Goal: Task Accomplishment & Management: Use online tool/utility

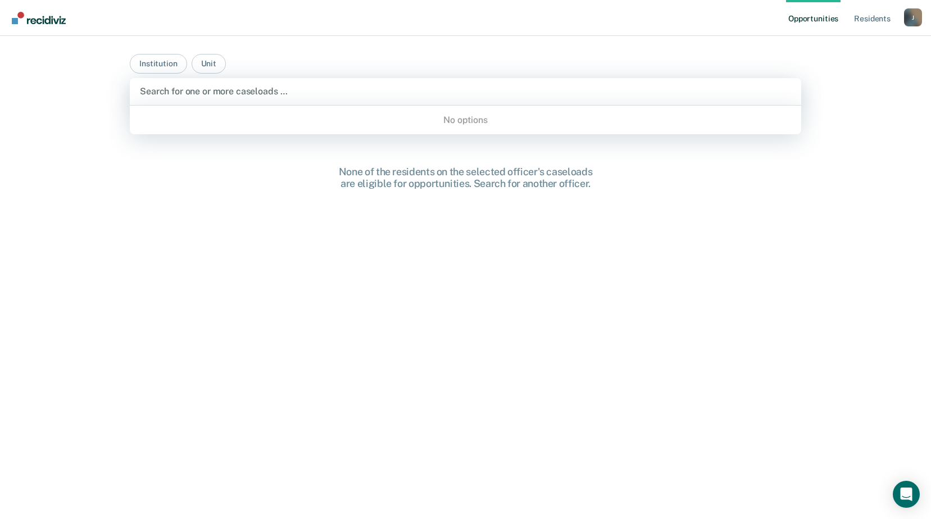
click at [259, 87] on div at bounding box center [465, 91] width 651 height 13
click at [170, 60] on button "Institution" at bounding box center [158, 64] width 57 height 20
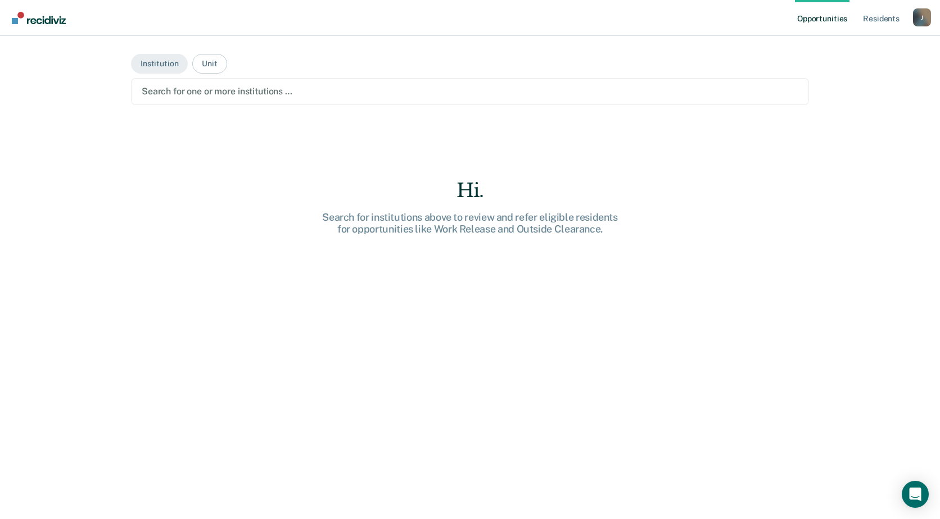
click at [183, 90] on div at bounding box center [470, 91] width 656 height 13
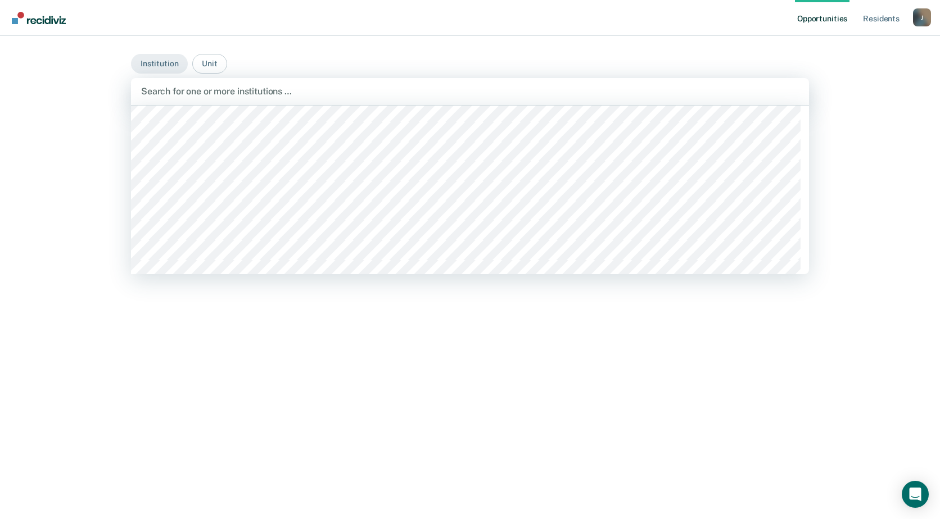
scroll to position [56, 0]
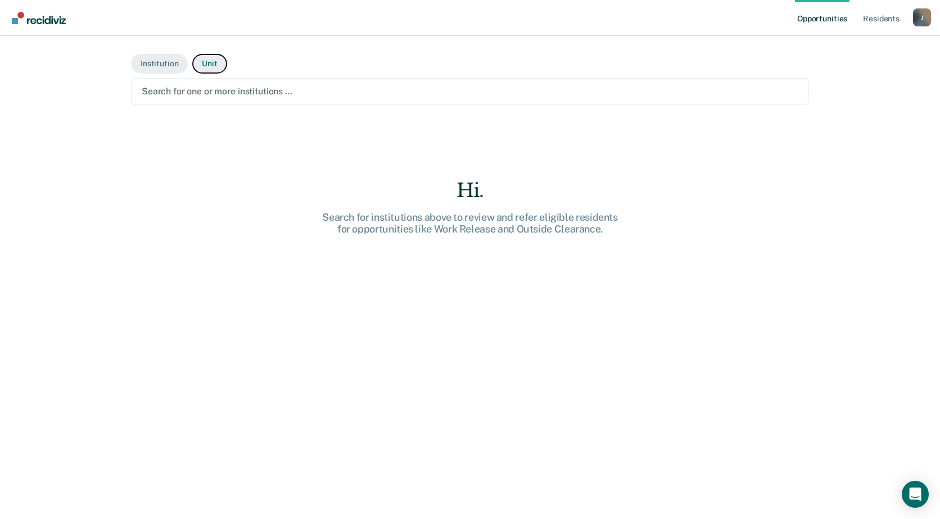
click at [200, 69] on button "Unit" at bounding box center [209, 64] width 34 height 20
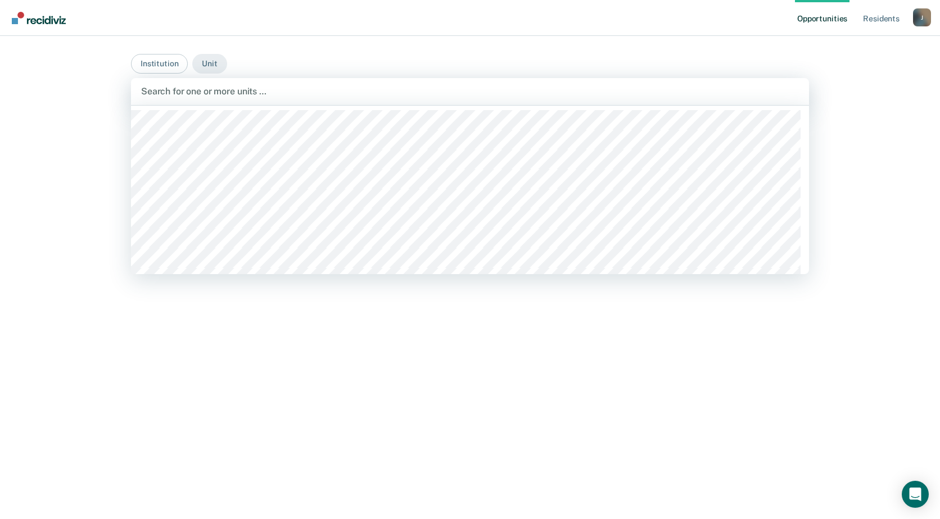
click at [227, 94] on div at bounding box center [470, 91] width 658 height 13
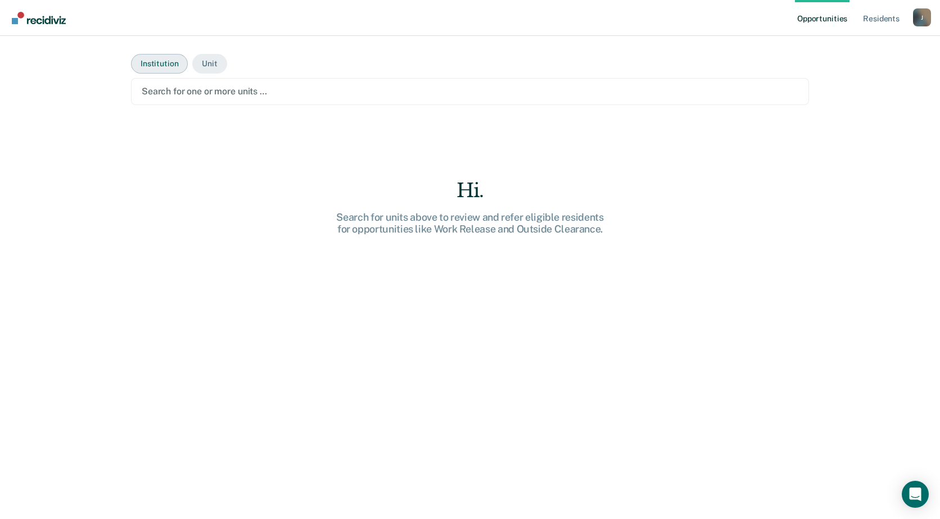
drag, startPoint x: 161, startPoint y: 86, endPoint x: 167, endPoint y: 64, distance: 23.3
click at [161, 85] on div at bounding box center [470, 91] width 656 height 13
click at [167, 64] on button "Institution" at bounding box center [159, 64] width 57 height 20
click at [177, 88] on div at bounding box center [470, 91] width 656 height 13
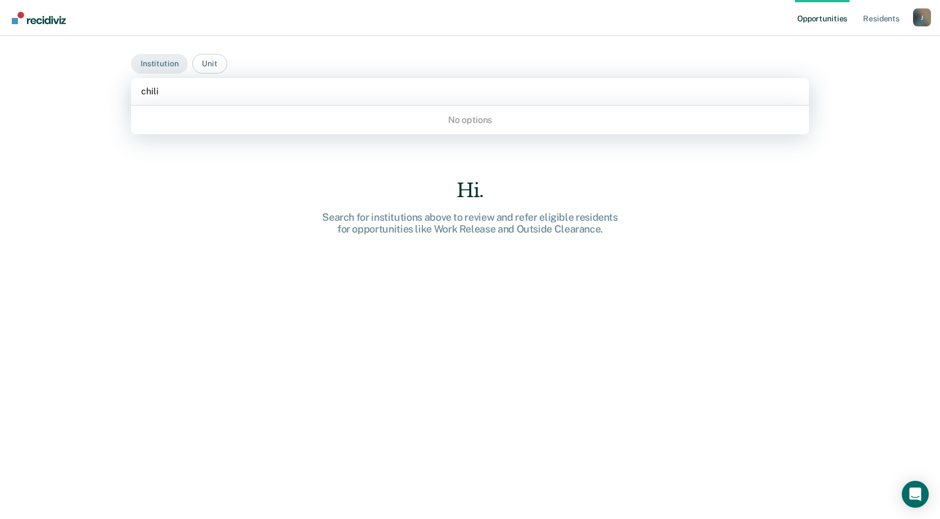
type input "chil"
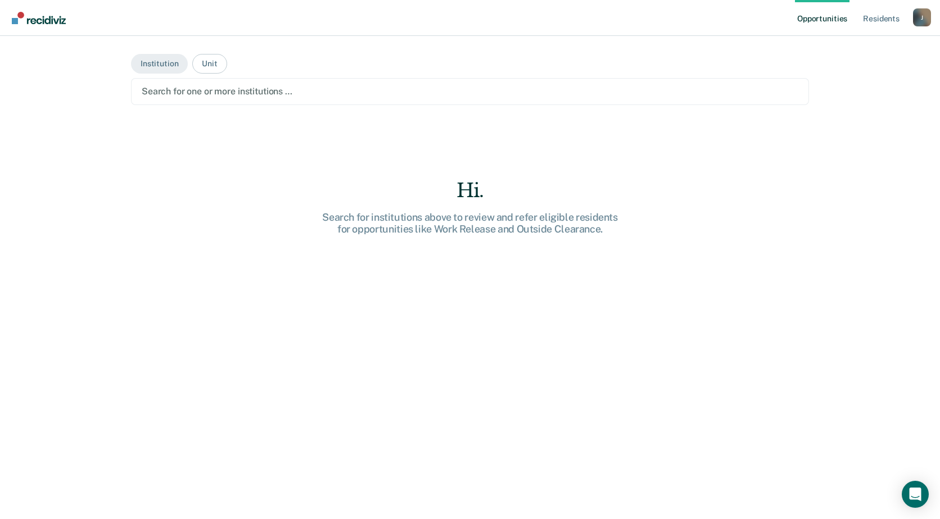
click at [266, 90] on div at bounding box center [470, 91] width 656 height 13
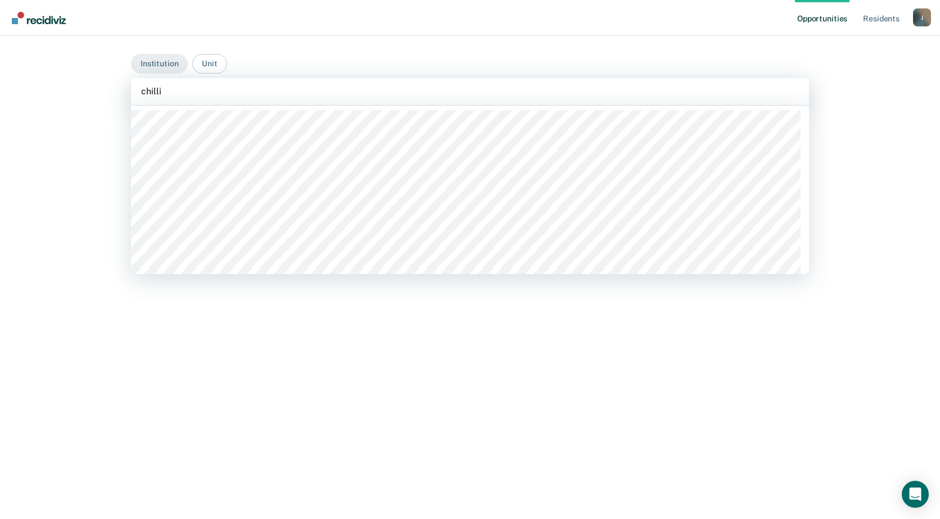
type input "chillic"
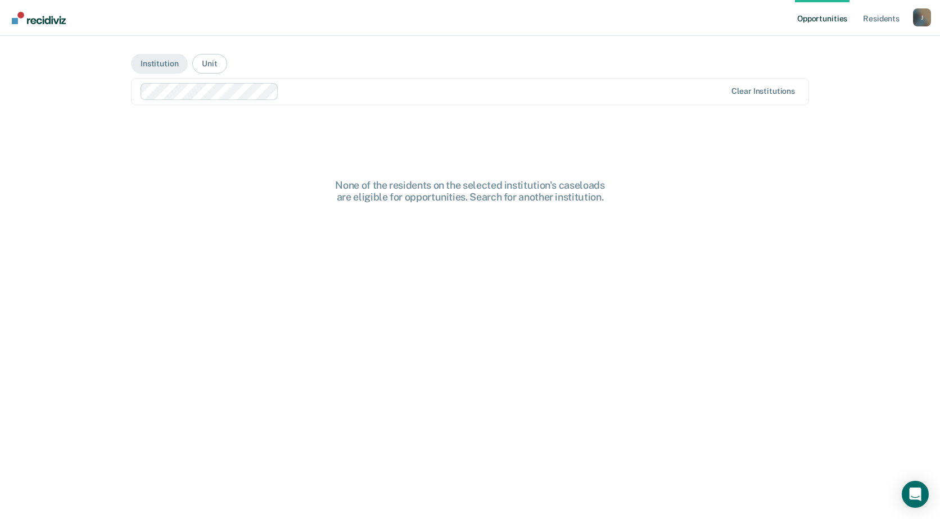
click at [556, 270] on div "None of the residents on the selected institution's caseloads are eligible for …" at bounding box center [470, 315] width 678 height 393
drag, startPoint x: 460, startPoint y: 98, endPoint x: 493, endPoint y: 93, distance: 33.5
click at [463, 98] on div at bounding box center [434, 91] width 586 height 17
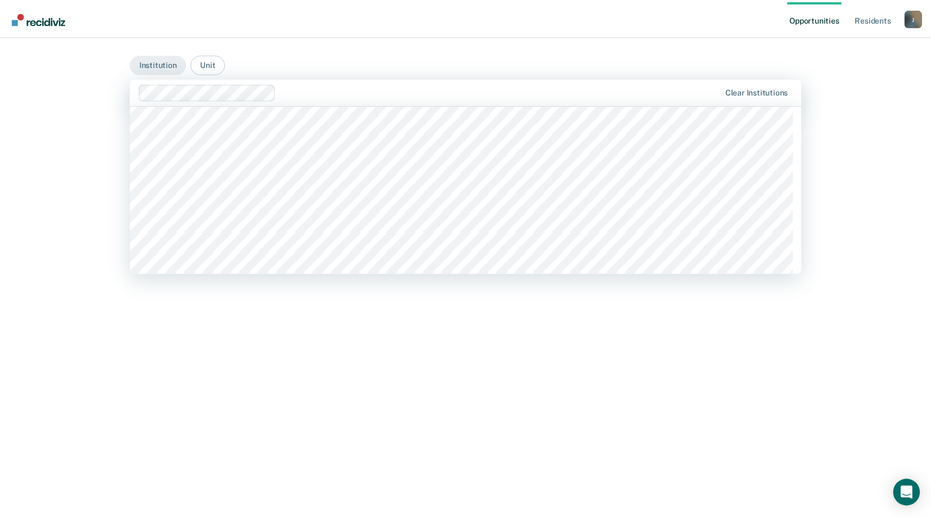
scroll to position [506, 0]
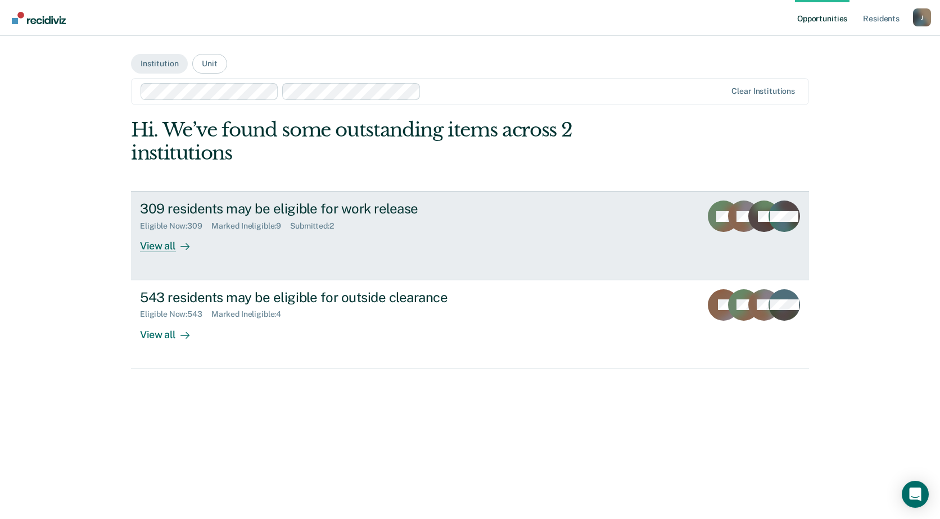
click at [166, 246] on div "View all" at bounding box center [171, 242] width 63 height 22
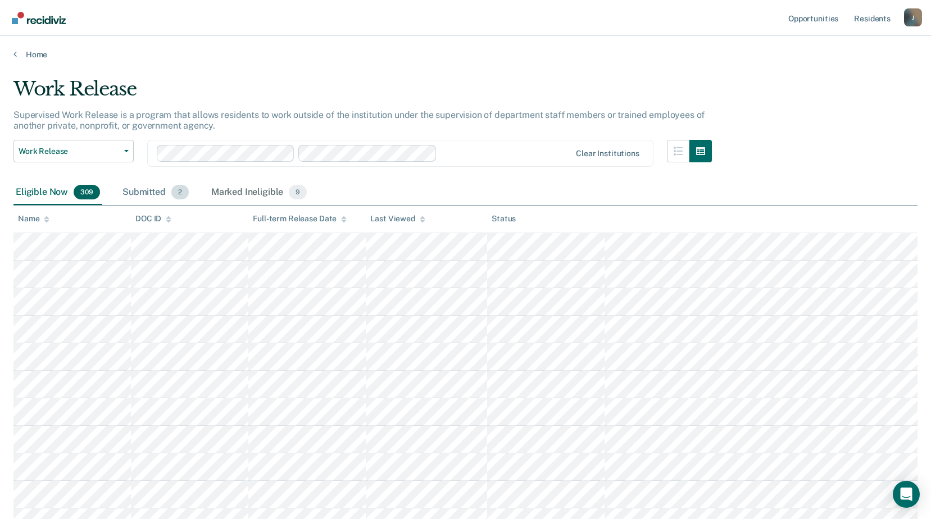
click at [146, 191] on div "Submitted 2" at bounding box center [155, 192] width 71 height 25
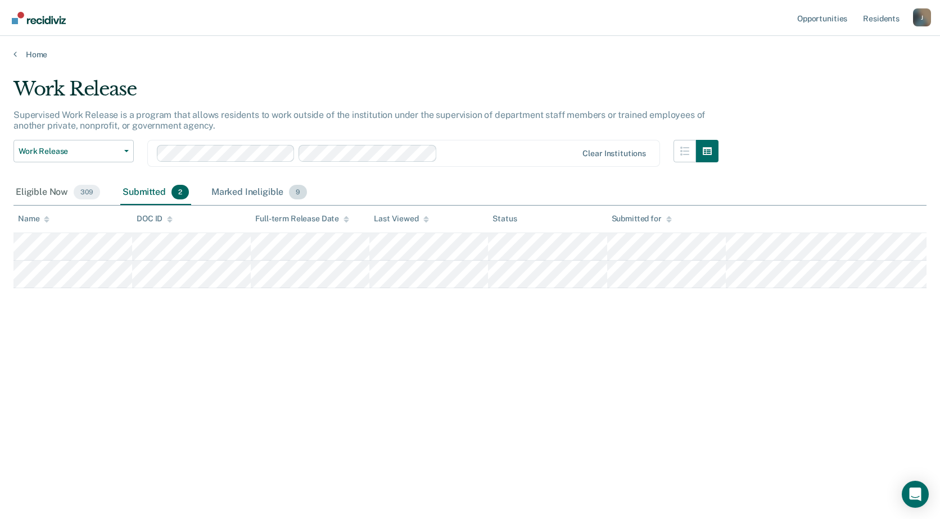
click at [262, 196] on div "Marked Ineligible 9" at bounding box center [259, 192] width 101 height 25
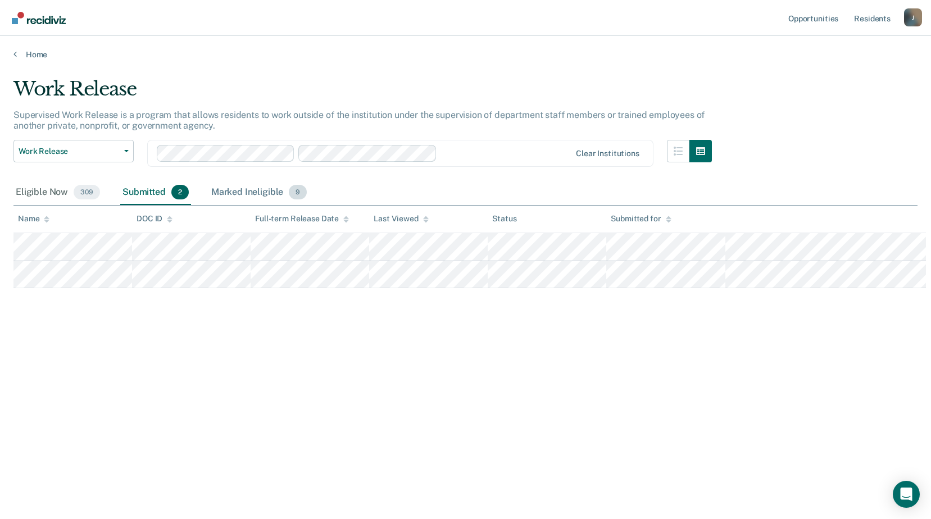
click at [259, 194] on div "Marked Ineligible 9" at bounding box center [259, 192] width 101 height 25
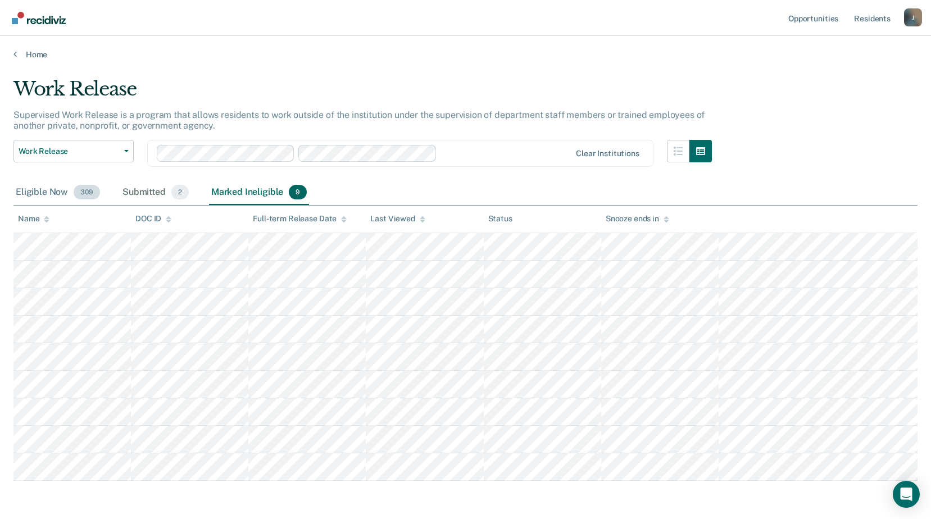
click at [50, 194] on div "Eligible Now 309" at bounding box center [57, 192] width 89 height 25
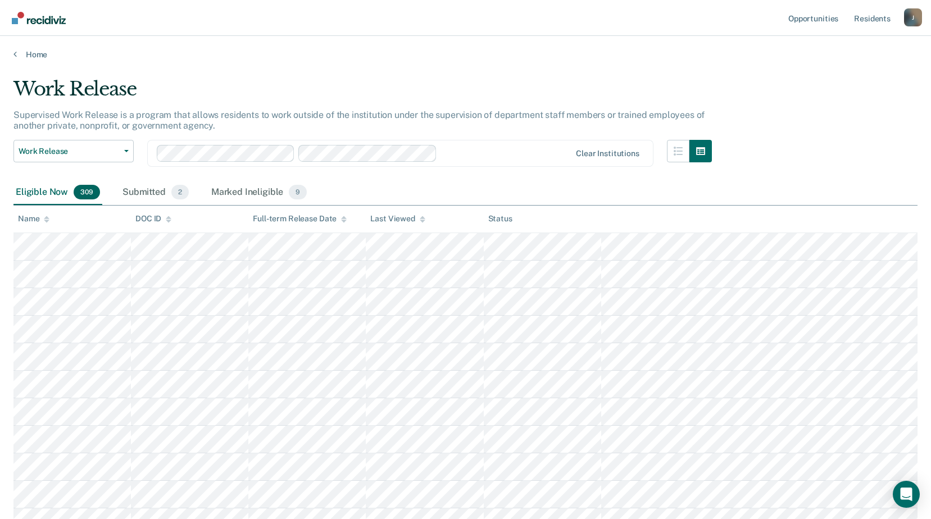
click at [44, 203] on div "Eligible Now 309" at bounding box center [57, 192] width 89 height 25
click at [125, 139] on div "Supervised Work Release is a program that allows residents to work outside of t…" at bounding box center [362, 125] width 699 height 30
click at [15, 52] on icon at bounding box center [14, 53] width 3 height 9
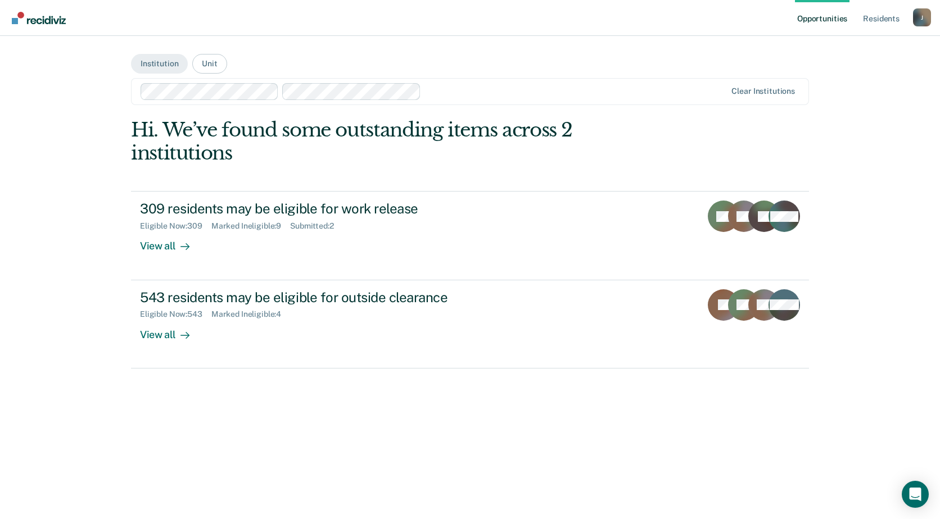
click at [587, 95] on div at bounding box center [575, 91] width 301 height 13
click at [221, 60] on button "Unit" at bounding box center [209, 64] width 34 height 20
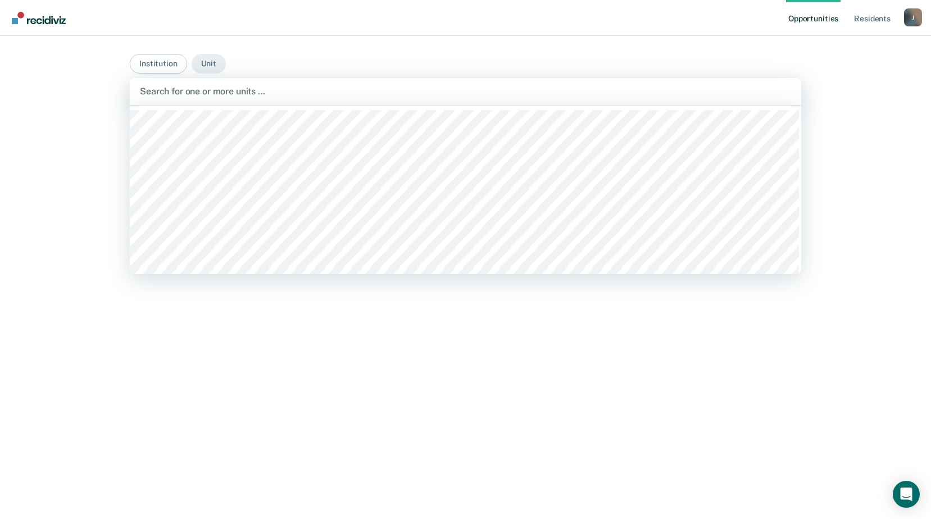
click at [248, 95] on div at bounding box center [465, 91] width 651 height 13
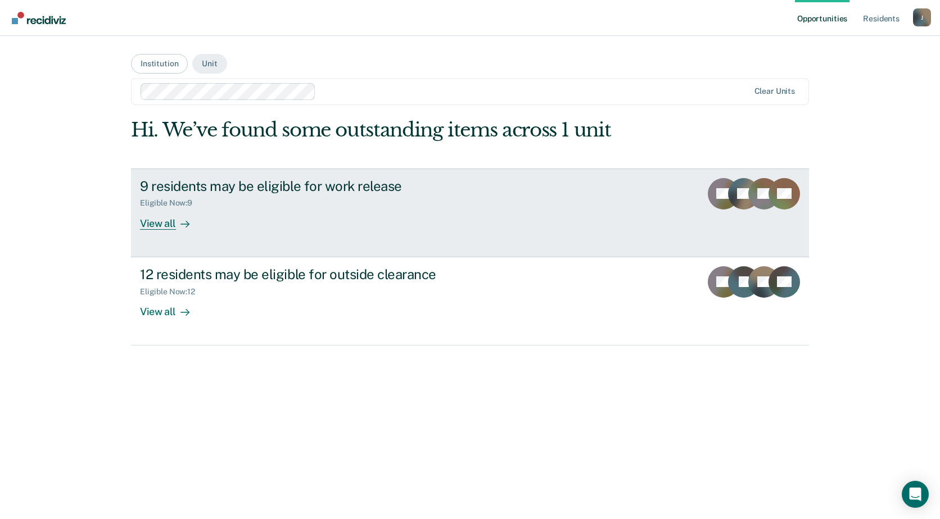
click at [148, 224] on div "View all" at bounding box center [171, 219] width 63 height 22
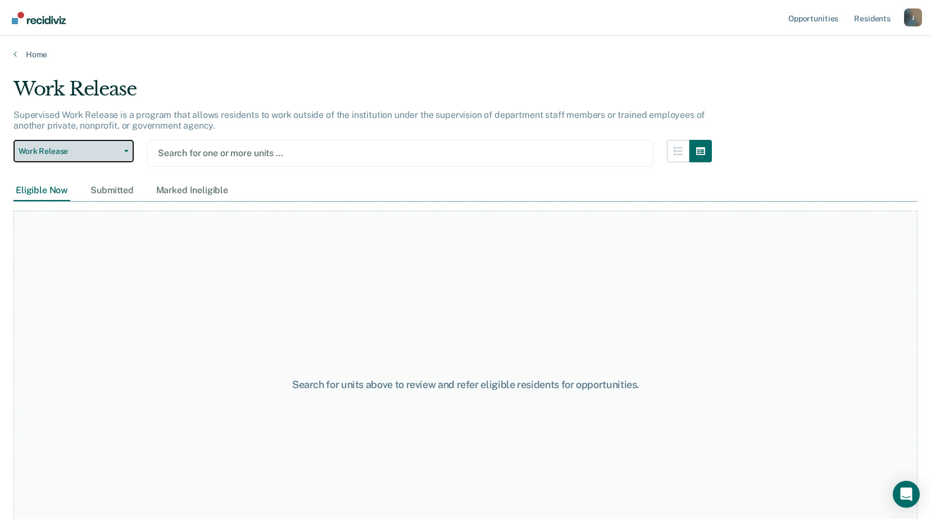
click at [44, 146] on button "Work Release" at bounding box center [73, 151] width 120 height 22
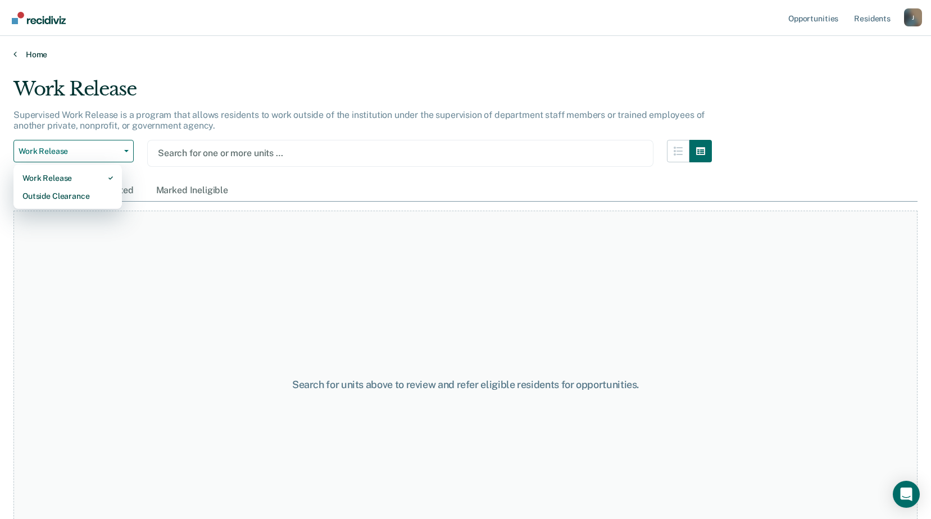
click at [29, 53] on link "Home" at bounding box center [465, 54] width 904 height 10
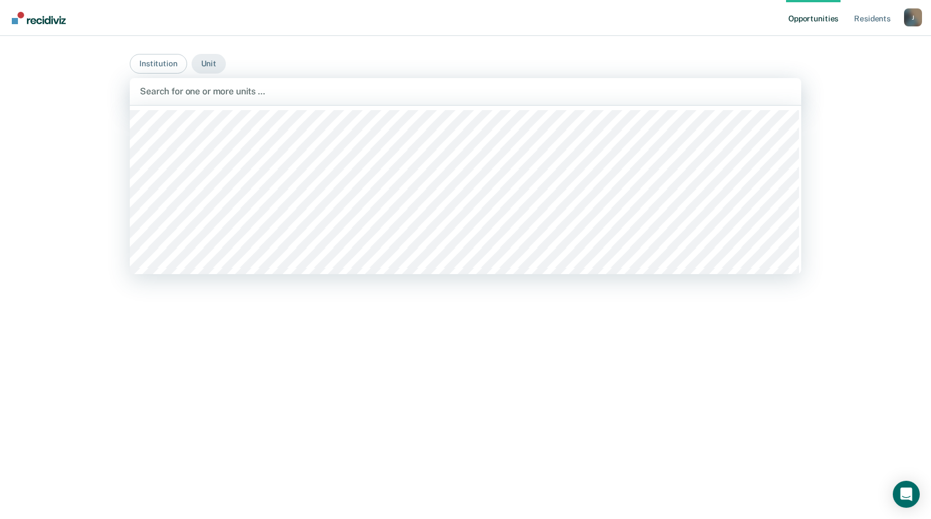
click at [211, 87] on div at bounding box center [465, 91] width 651 height 13
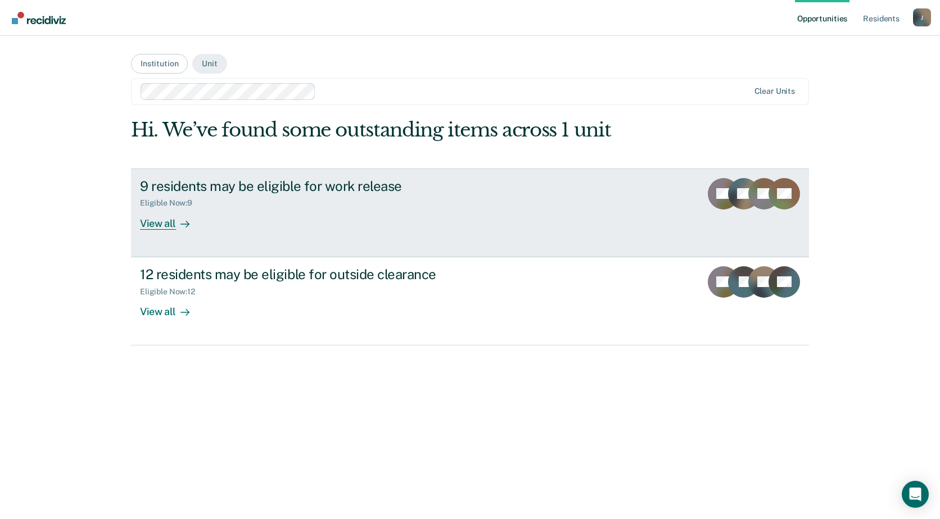
click at [170, 219] on div "View all" at bounding box center [171, 219] width 63 height 22
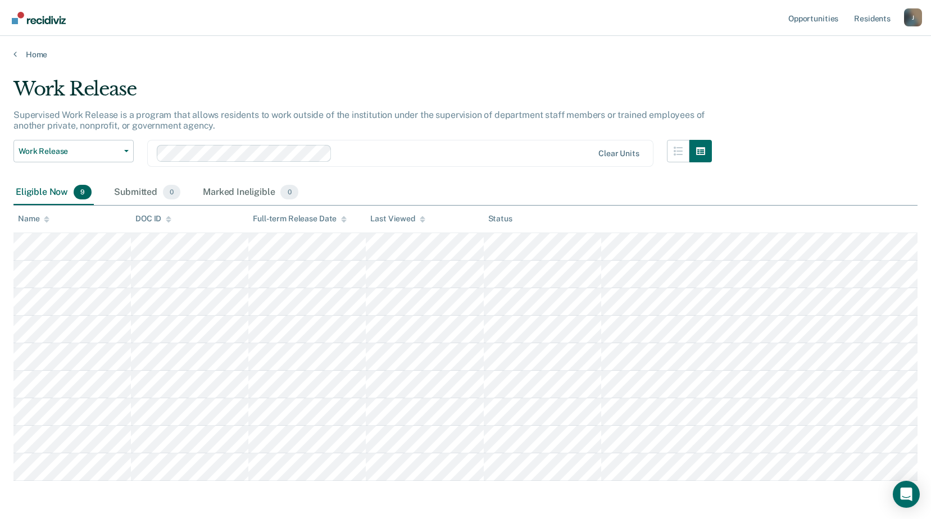
click at [31, 60] on main "Work Release Supervised Work Release is a program that allows residents to work…" at bounding box center [465, 309] width 931 height 499
click at [17, 56] on link "Home" at bounding box center [465, 54] width 904 height 10
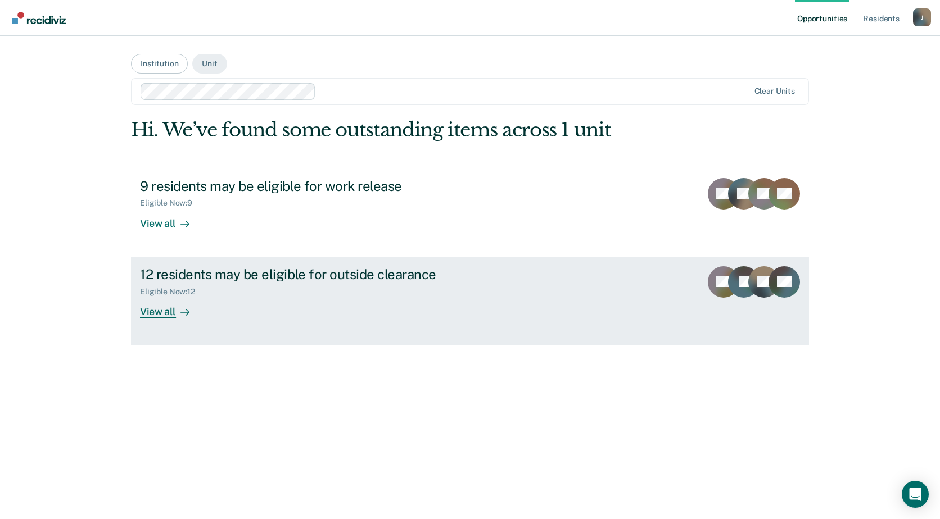
click at [171, 310] on div "View all" at bounding box center [171, 307] width 63 height 22
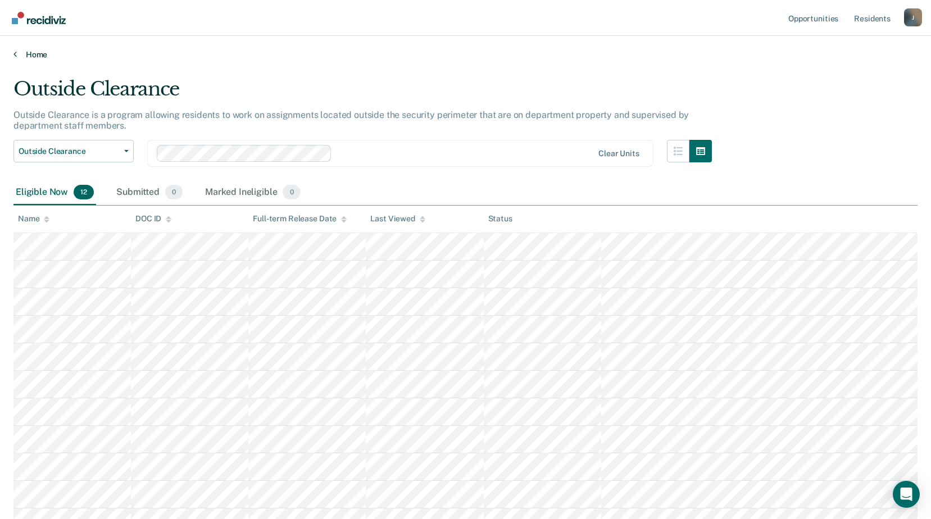
click at [21, 50] on link "Home" at bounding box center [465, 54] width 904 height 10
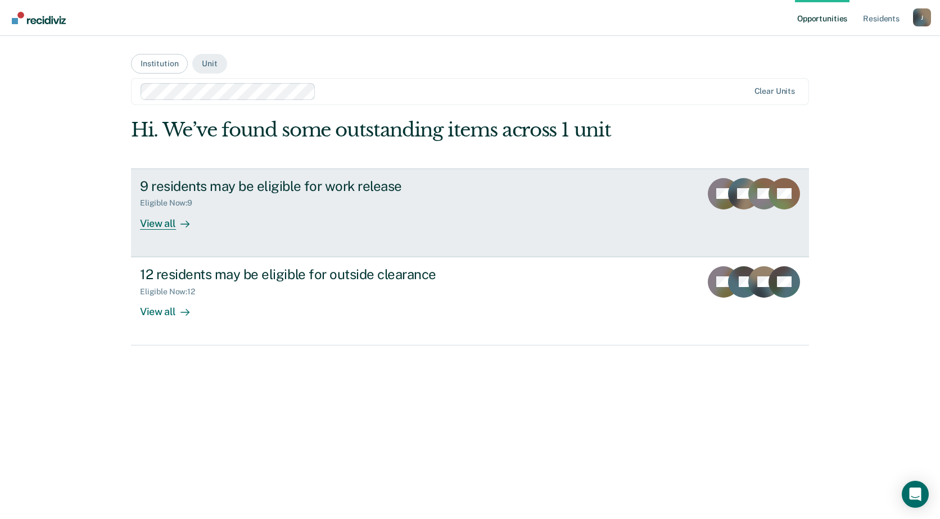
click at [159, 222] on div "View all" at bounding box center [171, 219] width 63 height 22
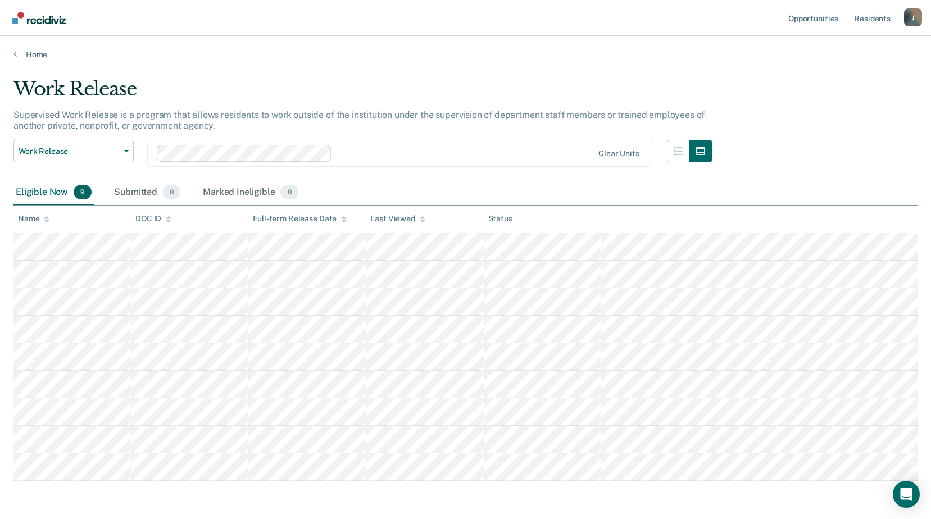
scroll to position [43, 0]
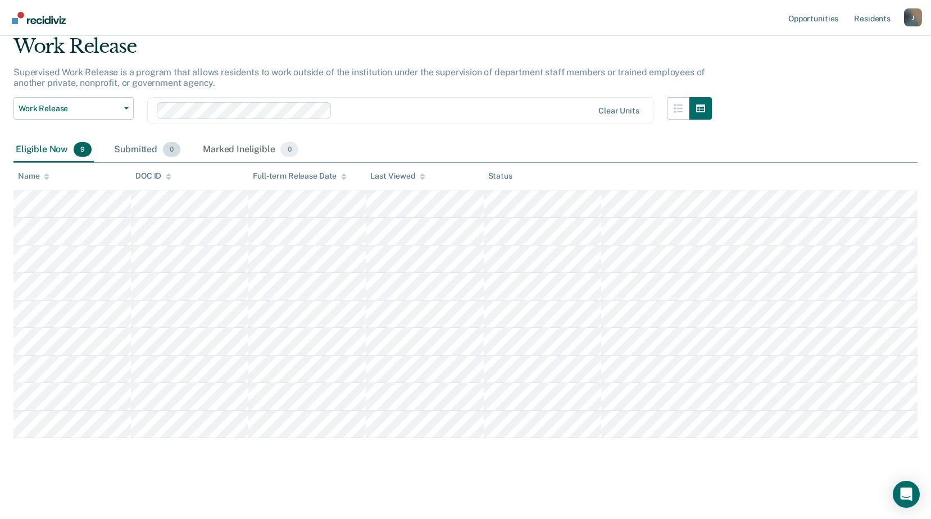
click at [134, 148] on div "Submitted 0" at bounding box center [147, 150] width 71 height 25
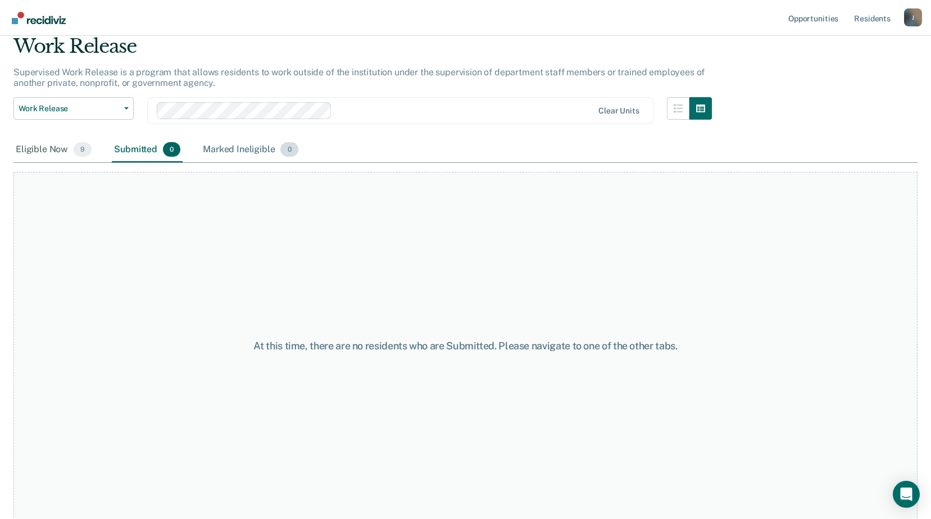
click at [231, 150] on div "Marked Ineligible 0" at bounding box center [251, 150] width 100 height 25
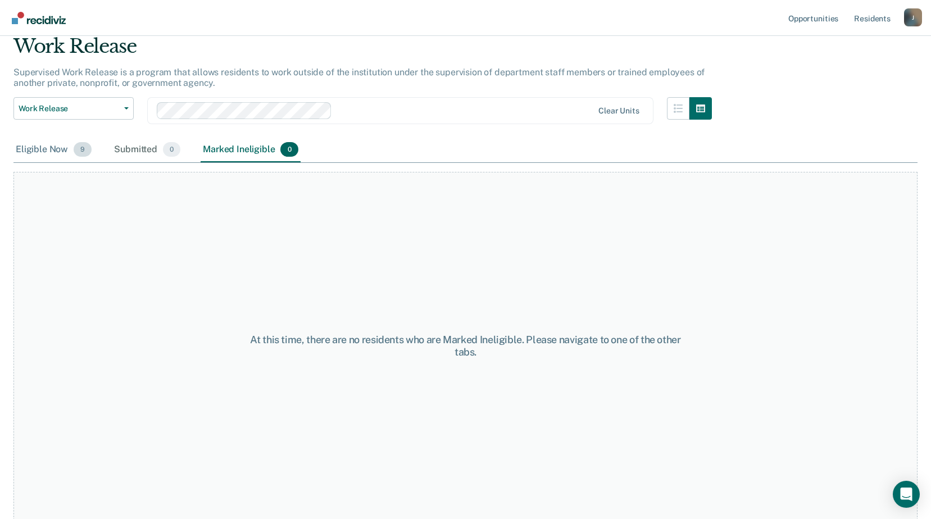
click at [33, 146] on div "Eligible Now 9" at bounding box center [53, 150] width 80 height 25
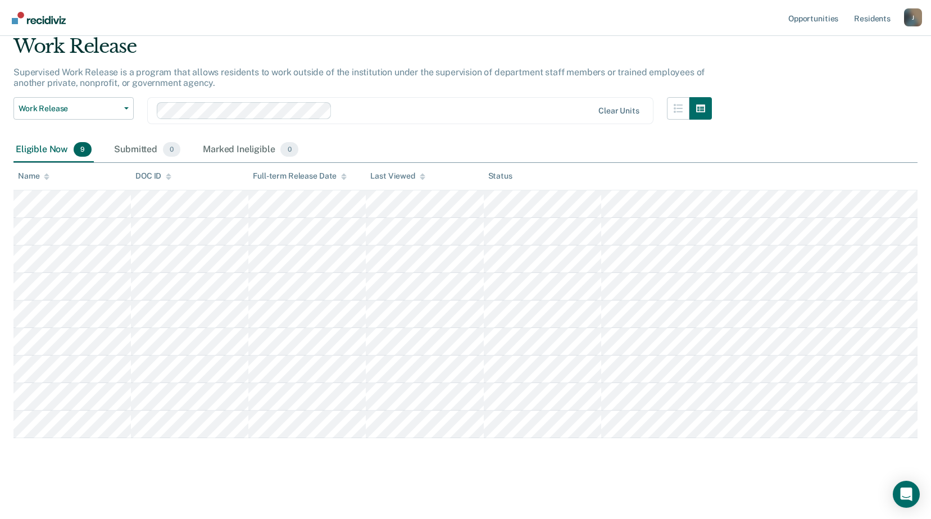
scroll to position [40, 0]
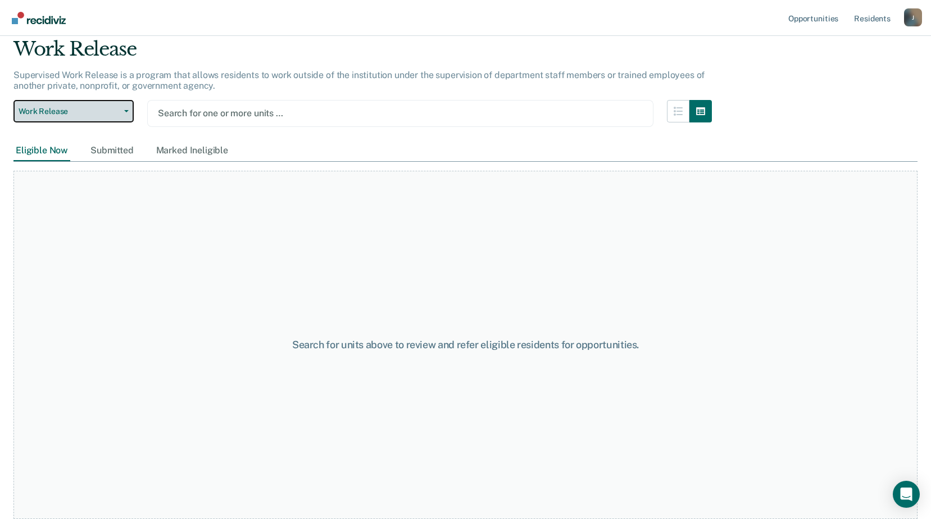
click at [89, 111] on span "Work Release" at bounding box center [69, 112] width 101 height 10
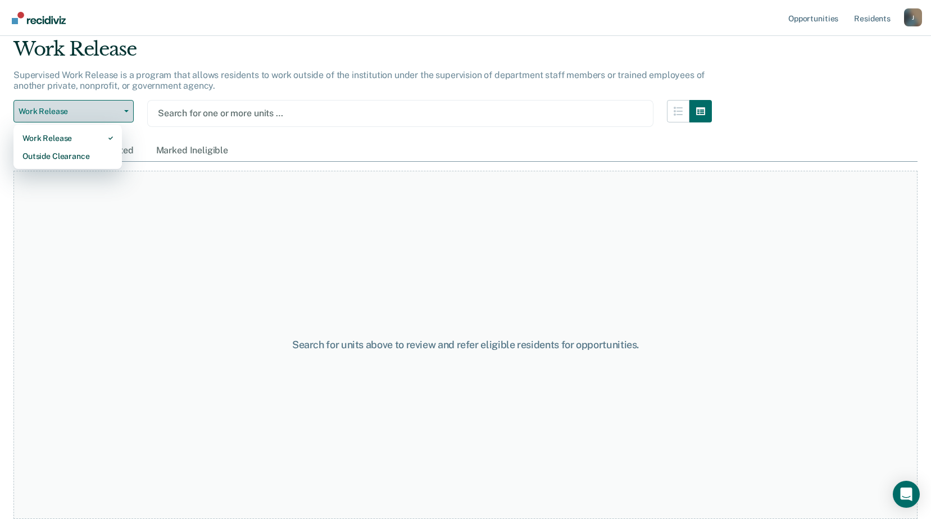
click at [92, 111] on span "Work Release" at bounding box center [69, 112] width 101 height 10
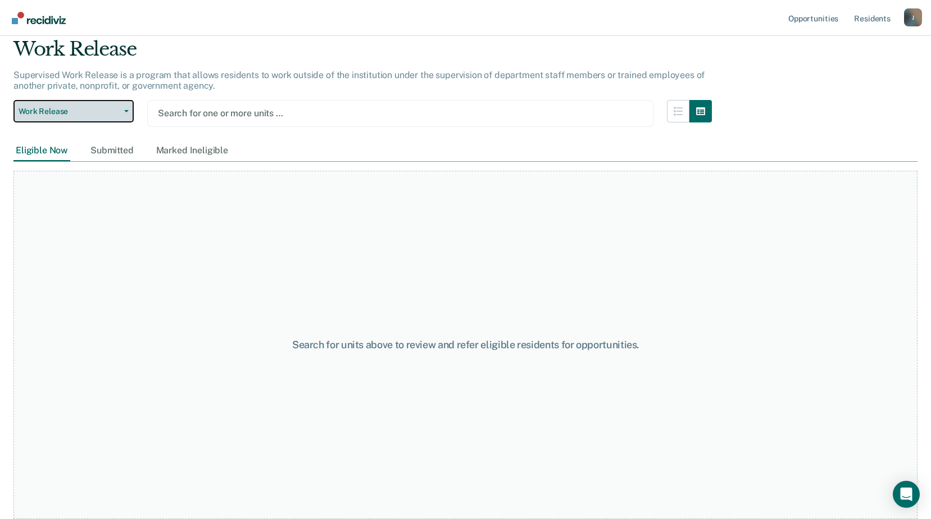
scroll to position [0, 0]
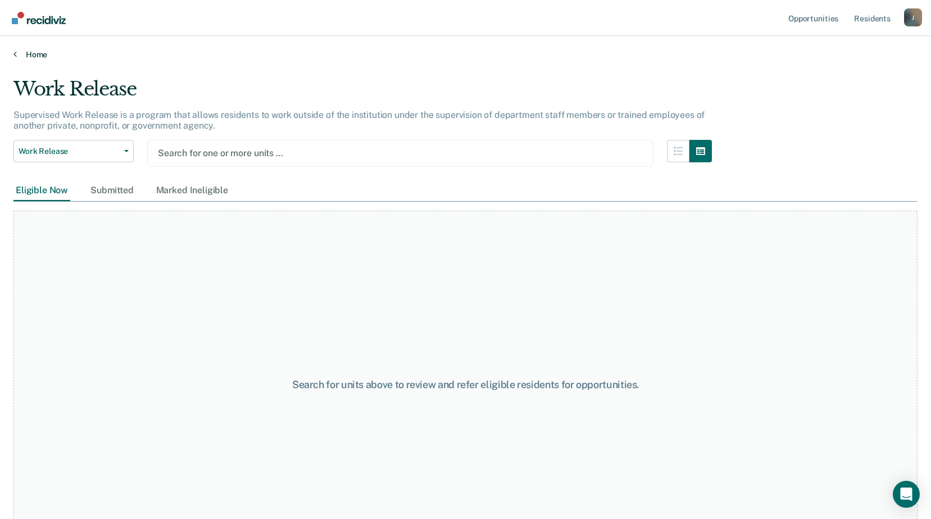
click at [17, 56] on link "Home" at bounding box center [465, 54] width 904 height 10
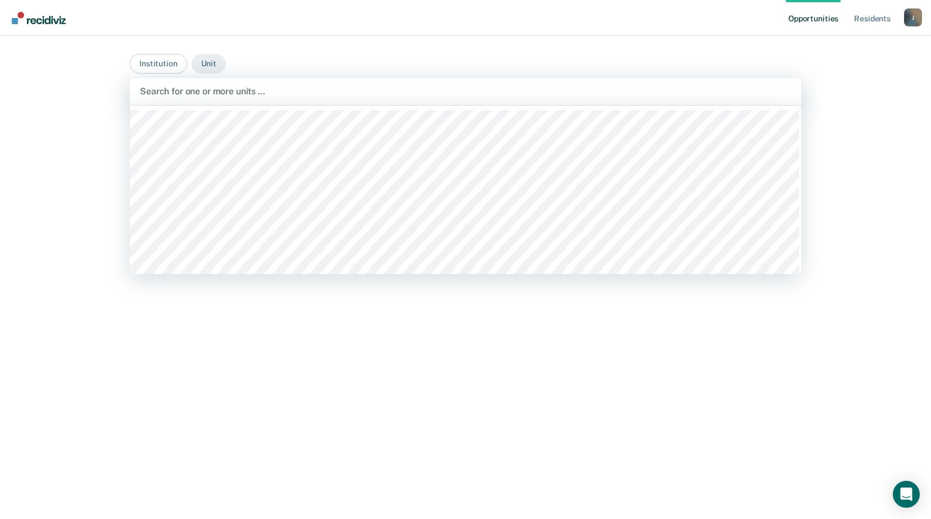
click at [238, 99] on div "Search for one or more units …" at bounding box center [466, 91] width 672 height 27
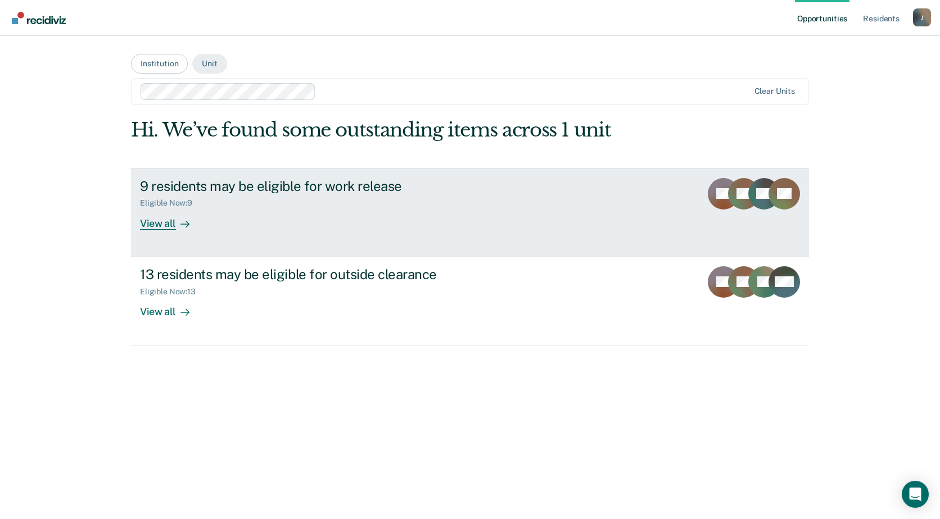
click at [179, 221] on div at bounding box center [182, 223] width 13 height 13
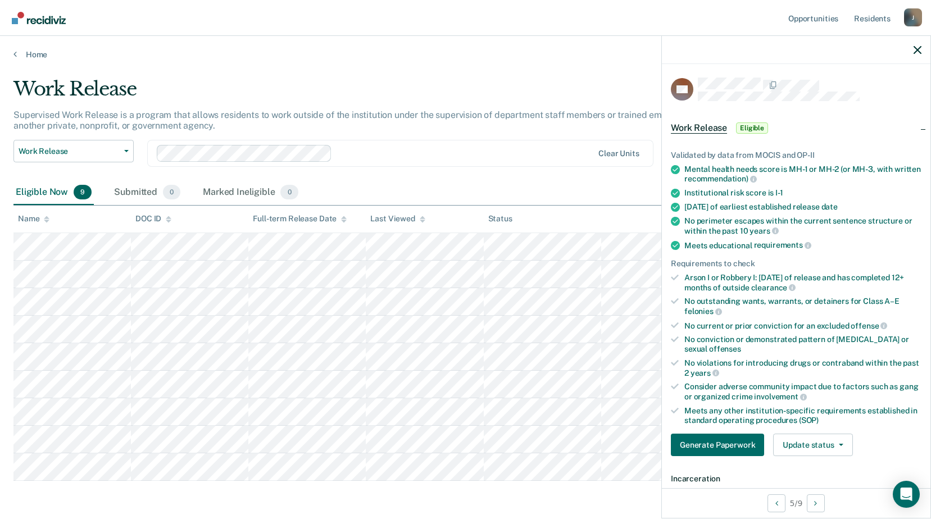
click at [687, 431] on div "Validated by data from MOCIS and OP-II Mental health needs score is MH-1 or MH-…" at bounding box center [796, 299] width 269 height 333
click at [689, 437] on button "Generate Paperwork" at bounding box center [717, 445] width 93 height 22
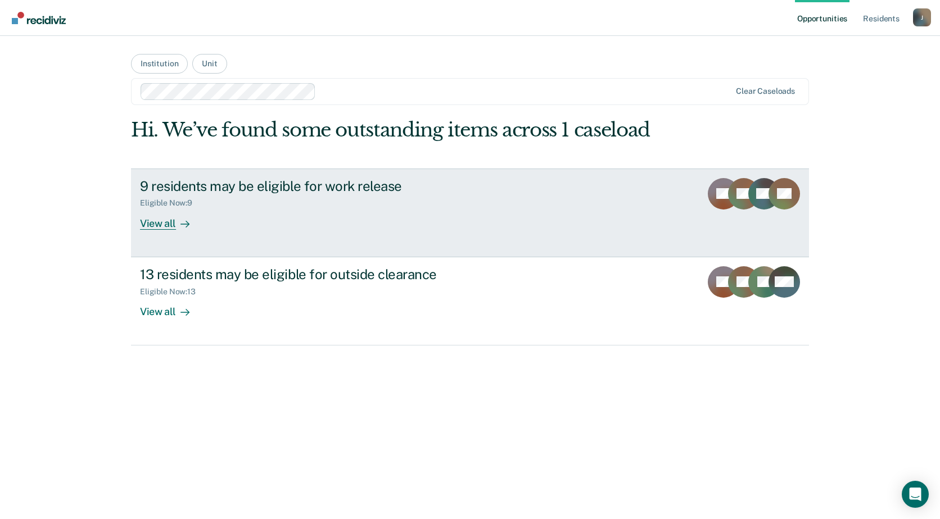
click at [162, 233] on link "9 residents may be eligible for work release Eligible Now : 9 View all KB AB CG…" at bounding box center [470, 213] width 678 height 89
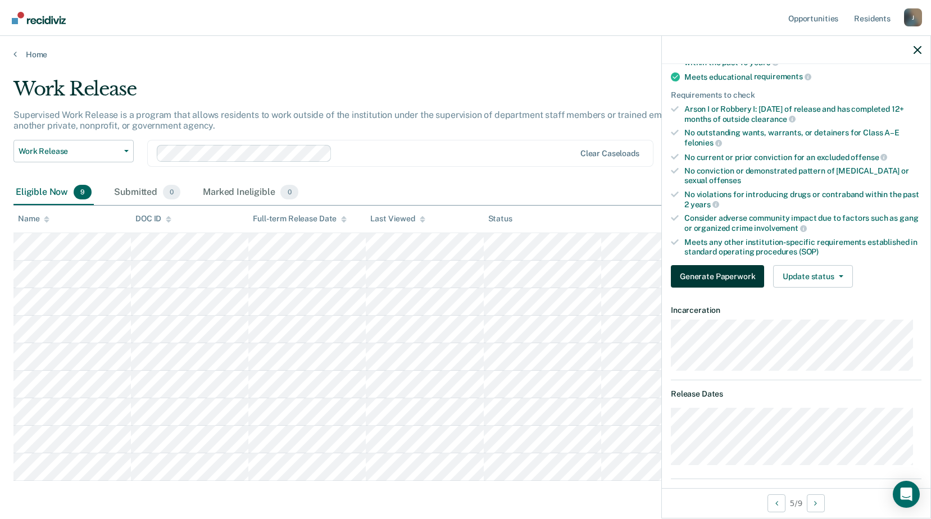
scroll to position [112, 0]
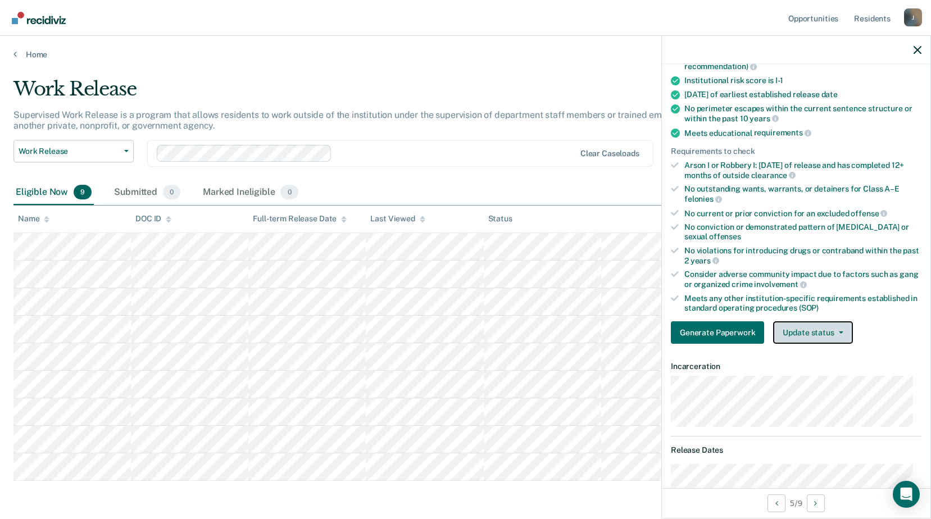
click at [846, 327] on button "Update status" at bounding box center [812, 332] width 79 height 22
click at [846, 328] on button "Update status" at bounding box center [812, 332] width 79 height 22
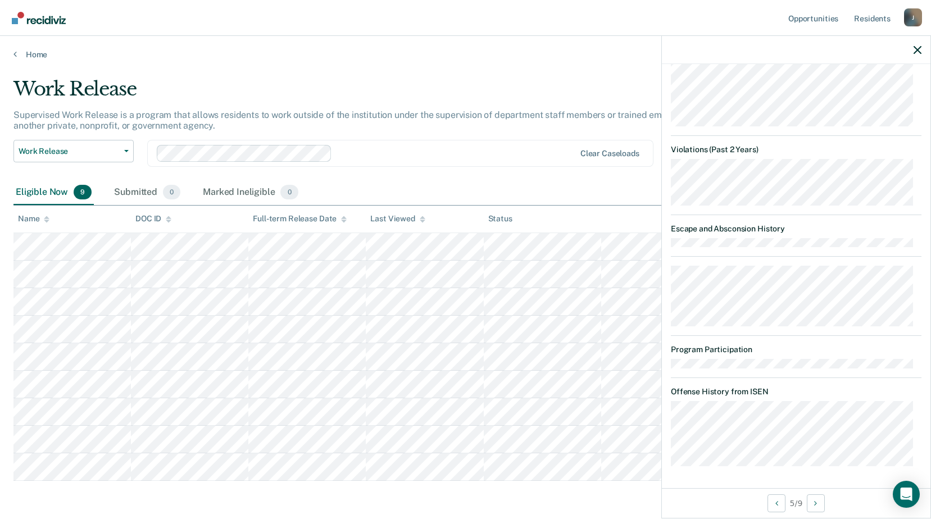
scroll to position [0, 0]
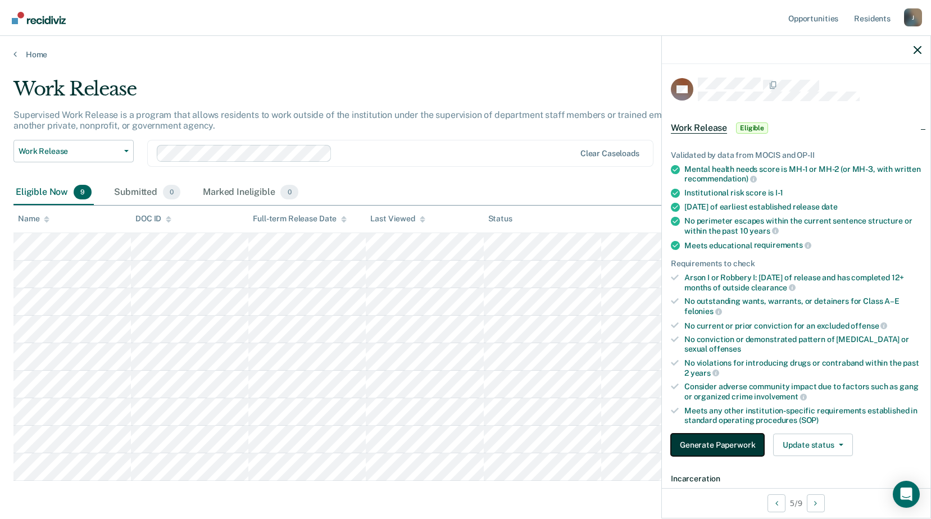
click at [739, 441] on button "Generate Paperwork" at bounding box center [717, 445] width 93 height 22
